Goal: Check status: Check status

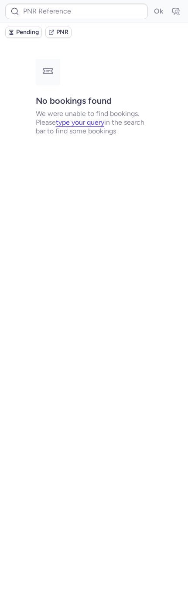
type input "CPFPVS"
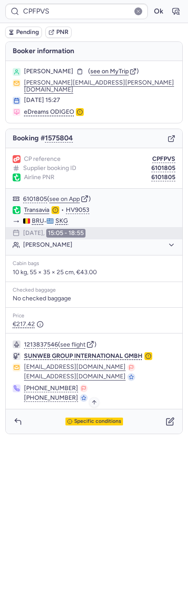
click at [95, 419] on span "Specific conditions" at bounding box center [97, 422] width 47 height 6
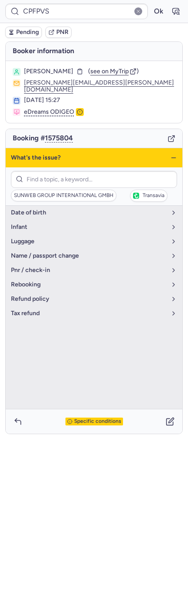
click at [95, 419] on span "Specific conditions" at bounding box center [97, 422] width 47 height 6
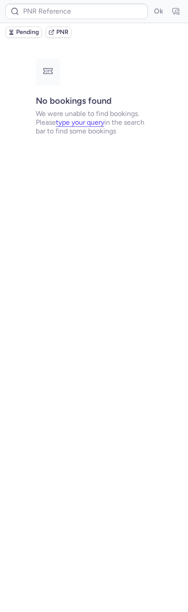
type input "CPFPVS"
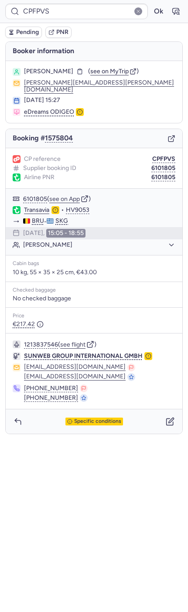
click at [80, 111] on line "button" at bounding box center [80, 111] width 0 height 1
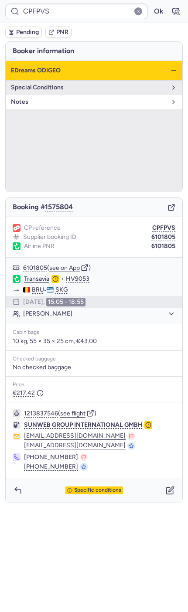
click at [89, 99] on span "Notes" at bounding box center [89, 102] width 156 height 7
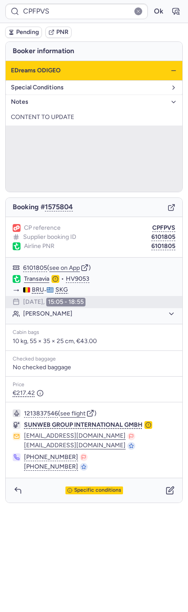
click at [88, 88] on span "Special Conditions" at bounding box center [89, 87] width 156 height 7
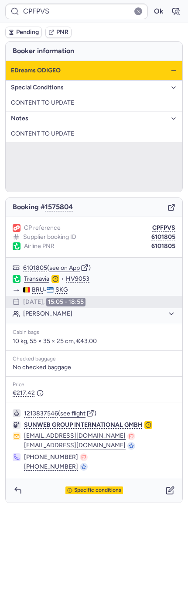
click at [180, 69] on div "eDreams ODIGEO" at bounding box center [94, 71] width 177 height 20
click at [177, 69] on div "eDreams ODIGEO" at bounding box center [94, 71] width 177 height 20
click at [175, 69] on icon "button" at bounding box center [173, 70] width 7 height 7
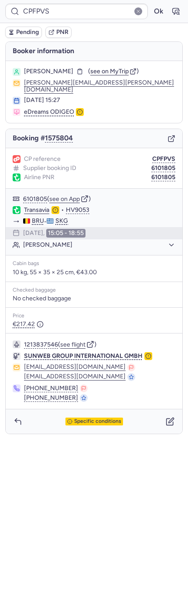
click at [148, 355] on line "button" at bounding box center [148, 355] width 0 height 1
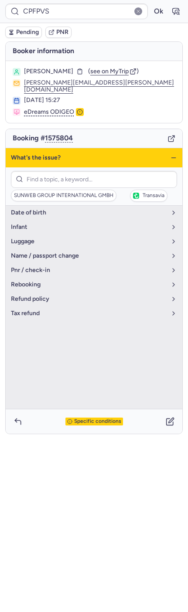
click at [174, 148] on div "What's the issue?" at bounding box center [94, 157] width 177 height 19
click at [172, 158] on div "What's the issue?" at bounding box center [94, 157] width 177 height 19
click at [173, 158] on line "button" at bounding box center [173, 158] width 4 height 0
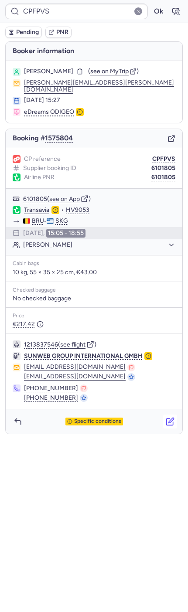
click at [167, 419] on icon "button" at bounding box center [170, 422] width 7 height 7
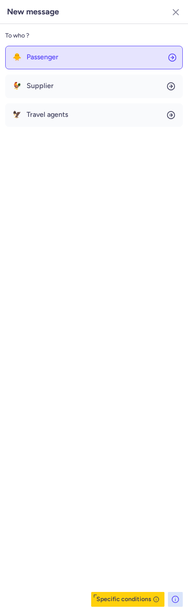
click at [97, 65] on button "🐥 Passenger" at bounding box center [93, 58] width 177 height 24
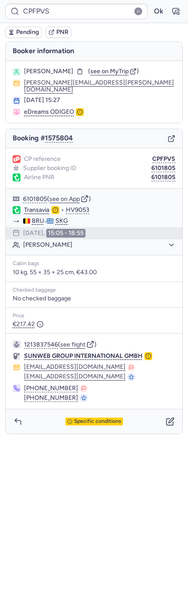
click at [167, 137] on div "Booking # 1575804" at bounding box center [94, 138] width 177 height 19
click at [168, 137] on icon "button" at bounding box center [170, 139] width 5 height 5
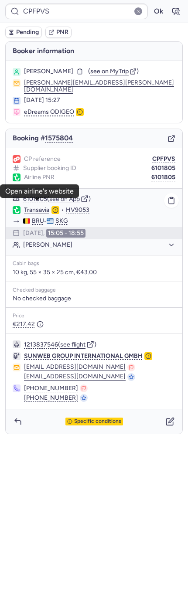
click at [34, 206] on link "Transavia" at bounding box center [36, 210] width 25 height 8
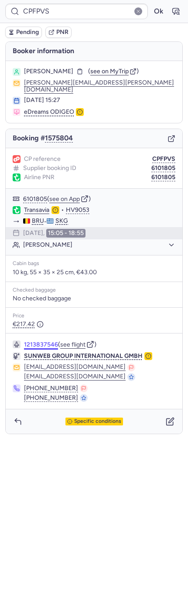
click at [50, 341] on button "1213837546" at bounding box center [41, 344] width 34 height 7
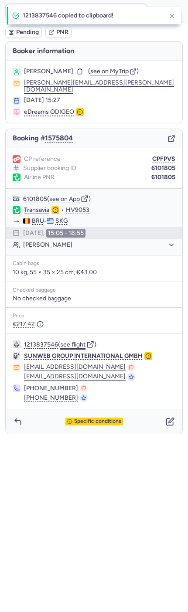
click at [62, 341] on button "see flight" at bounding box center [72, 344] width 25 height 7
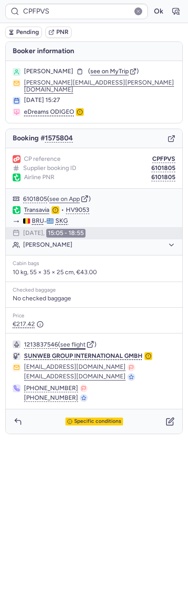
click at [75, 341] on button "see flight" at bounding box center [72, 344] width 25 height 7
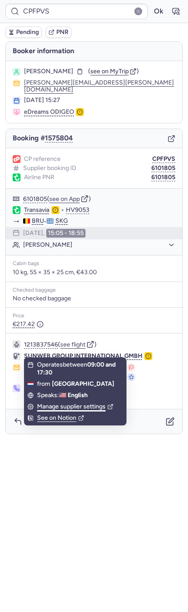
click at [61, 408] on div "Manage supplier settings" at bounding box center [75, 407] width 76 height 8
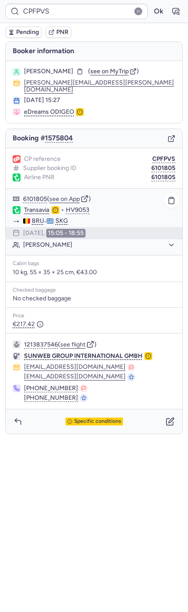
click at [106, 241] on button "Anne BLAIN" at bounding box center [99, 245] width 152 height 8
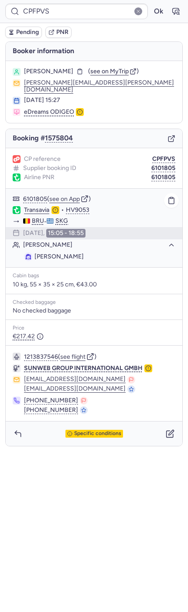
click at [106, 241] on button "Anne BLAIN" at bounding box center [99, 245] width 152 height 8
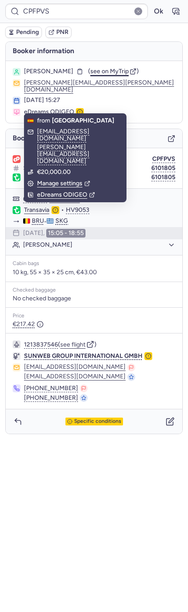
click at [90, 72] on span "see on MyTrip" at bounding box center [109, 71] width 38 height 7
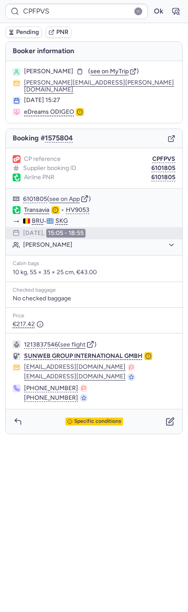
click at [173, 135] on icon "button" at bounding box center [171, 139] width 8 height 8
click at [96, 70] on span "see on MyTrip" at bounding box center [109, 71] width 38 height 7
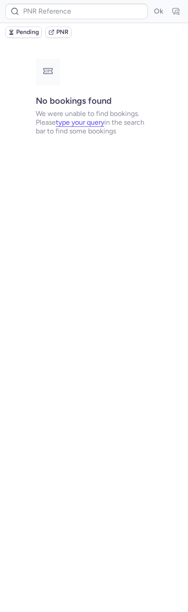
type input "CPFPVS"
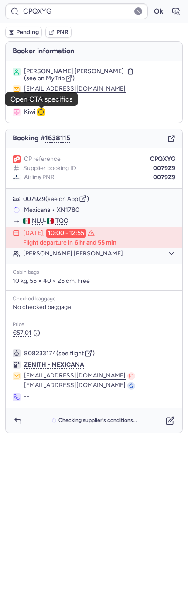
click at [43, 112] on icon "button" at bounding box center [41, 112] width 6 height 6
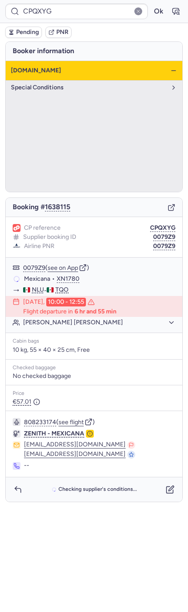
click at [175, 68] on icon "button" at bounding box center [173, 70] width 7 height 7
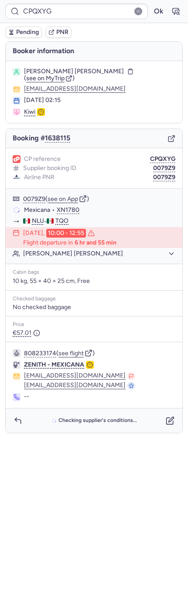
click at [42, 109] on button "button" at bounding box center [41, 112] width 8 height 8
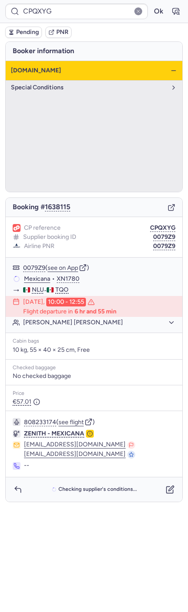
click at [168, 70] on div "kiwi.com" at bounding box center [94, 71] width 177 height 20
click at [170, 71] on icon "button" at bounding box center [173, 70] width 7 height 7
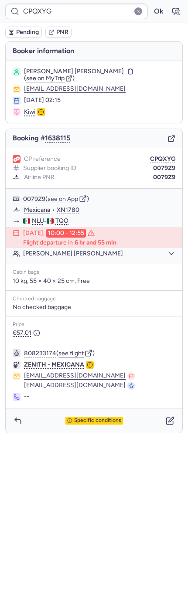
click at [43, 111] on icon "button" at bounding box center [41, 112] width 6 height 6
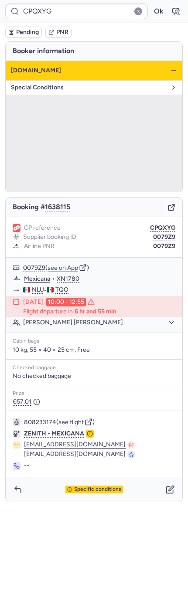
click at [170, 83] on button "Special Conditions" at bounding box center [94, 88] width 177 height 14
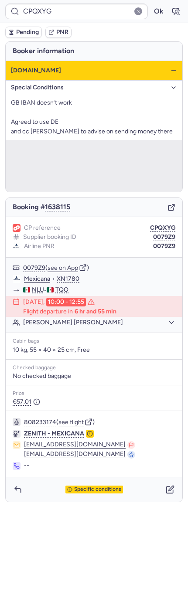
click at [170, 83] on button "Special Conditions" at bounding box center [94, 88] width 177 height 14
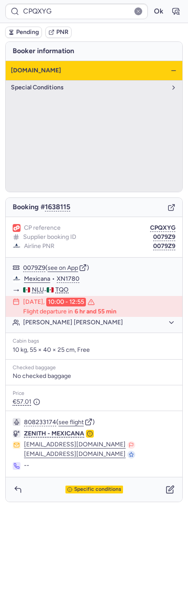
click at [174, 72] on icon "button" at bounding box center [173, 70] width 7 height 7
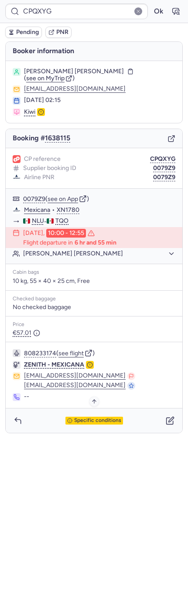
click at [90, 417] on div "Specific conditions" at bounding box center [94, 421] width 58 height 8
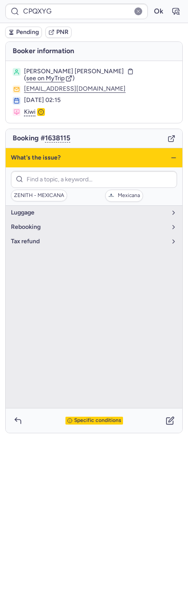
click at [90, 418] on span "Specific conditions" at bounding box center [97, 421] width 47 height 6
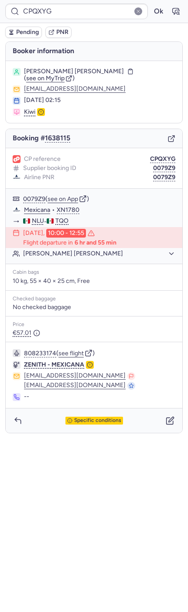
click at [179, 421] on div "Specific conditions" at bounding box center [94, 421] width 177 height 24
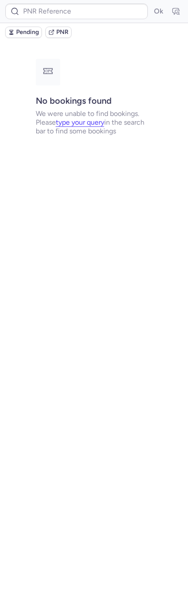
type input "CPQXYG"
